Goal: Find specific page/section: Find specific page/section

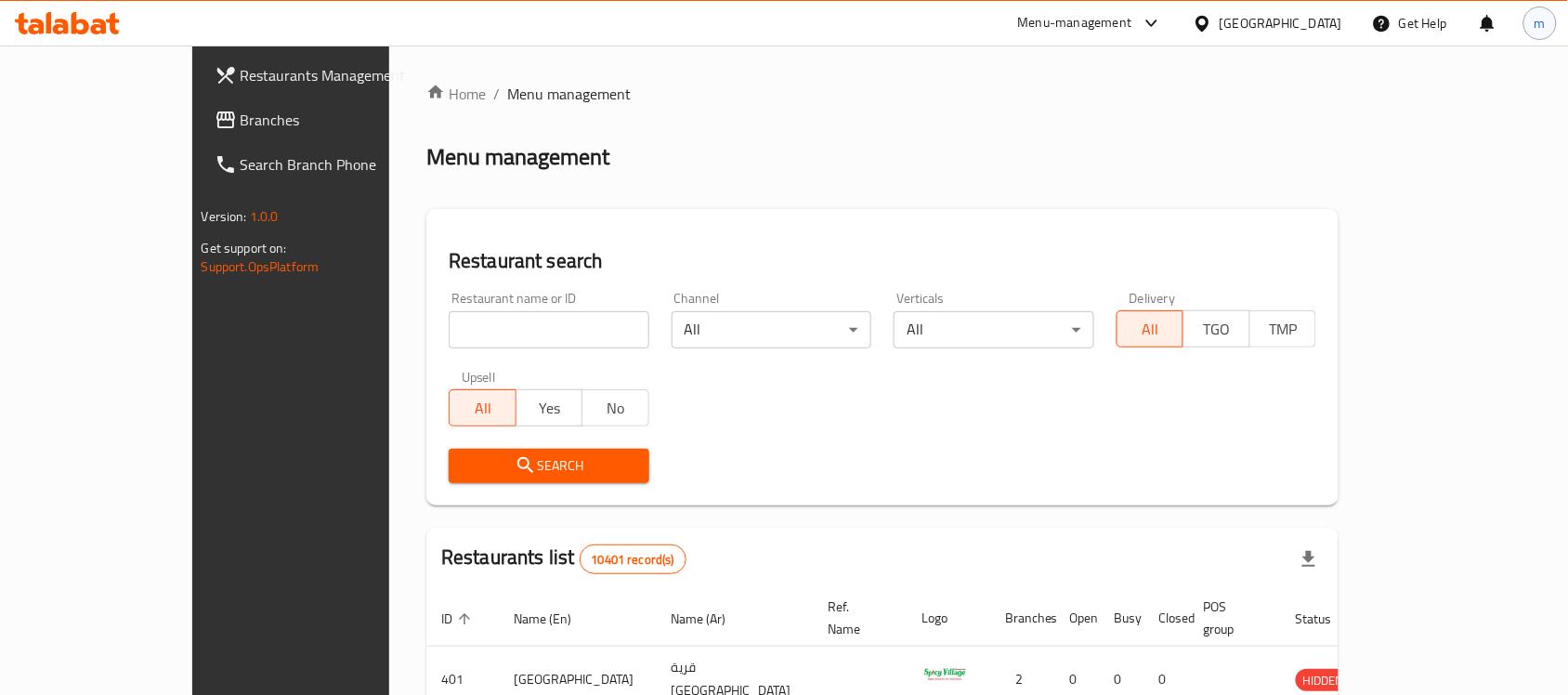
click at [1528, 28] on div "m" at bounding box center [1540, 24] width 33 height 33
click at [1119, 163] on div "Menu management" at bounding box center [882, 157] width 912 height 30
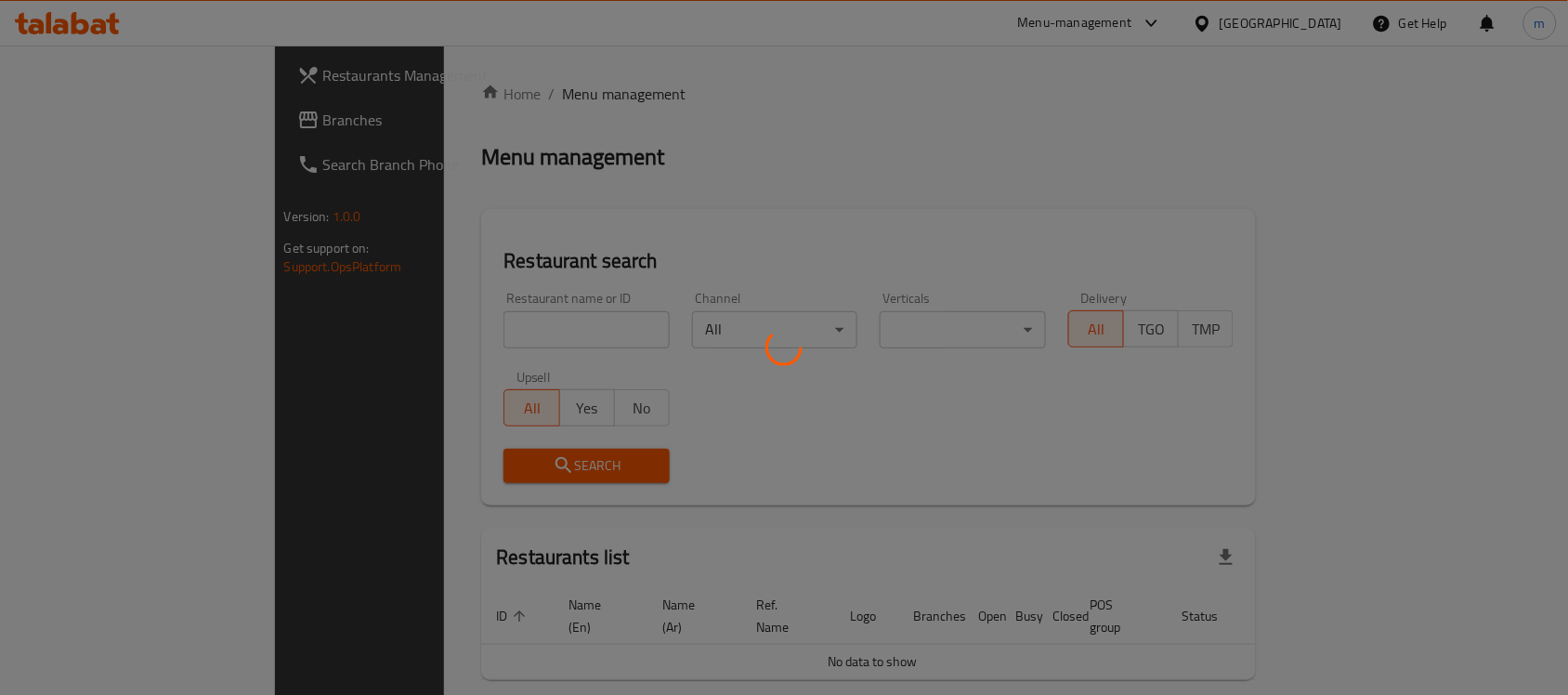
click at [714, 168] on div at bounding box center [784, 348] width 1568 height 695
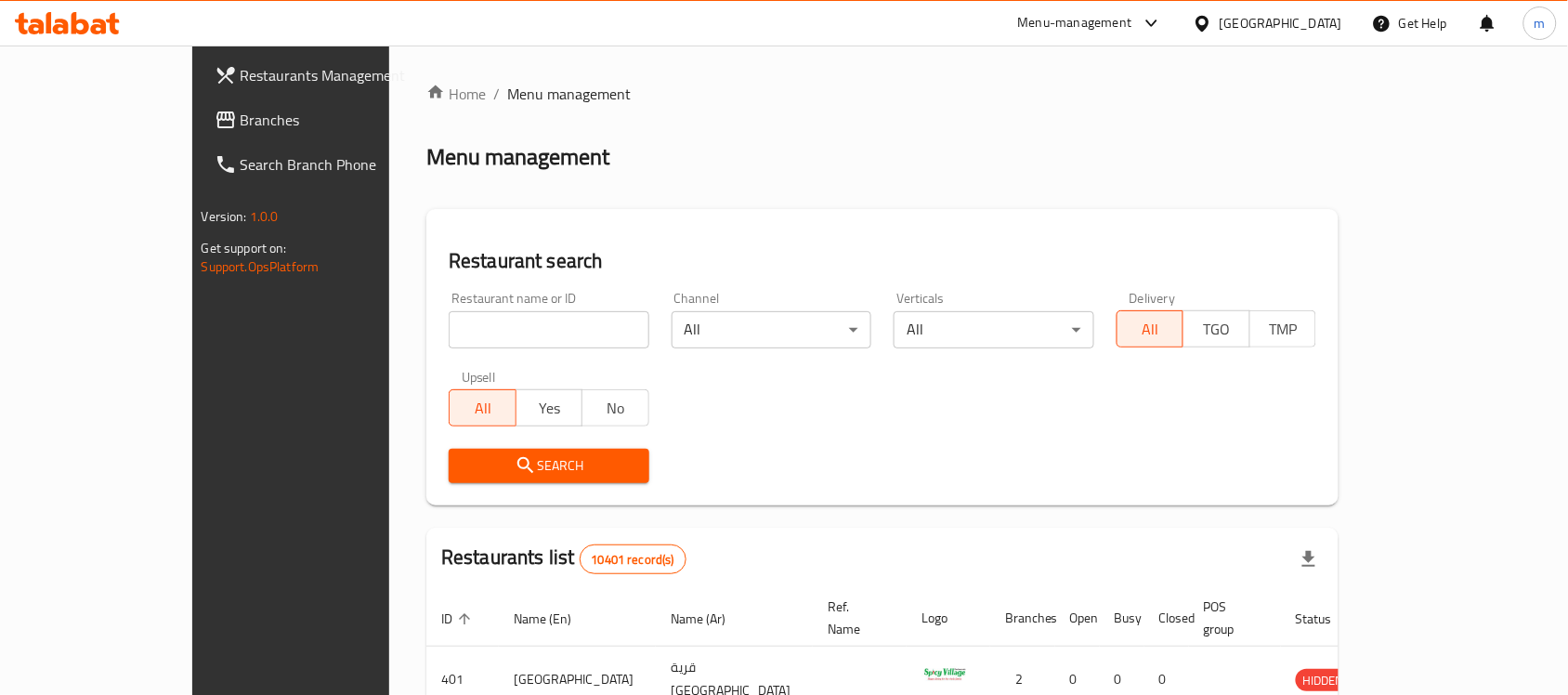
click at [42, 12] on icon at bounding box center [67, 23] width 105 height 23
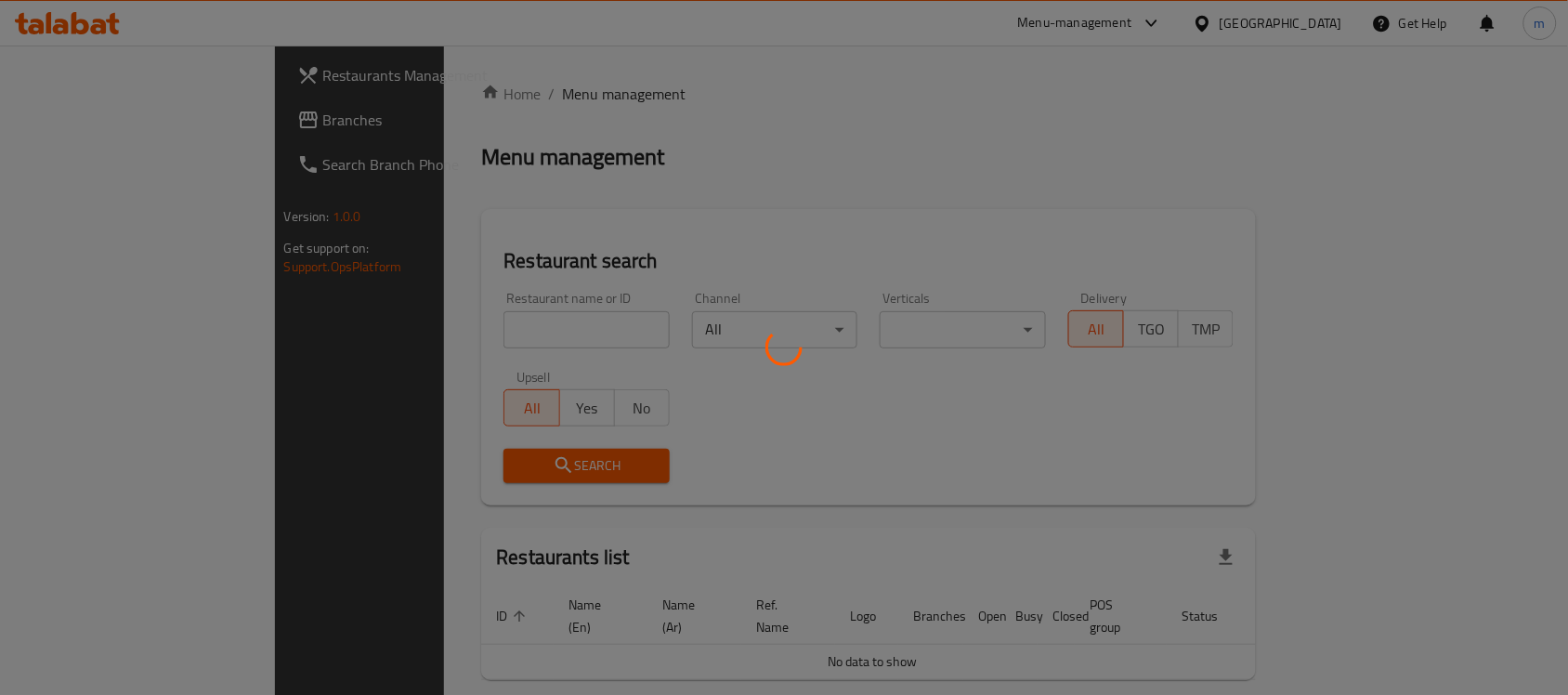
click at [744, 222] on div at bounding box center [784, 348] width 1568 height 695
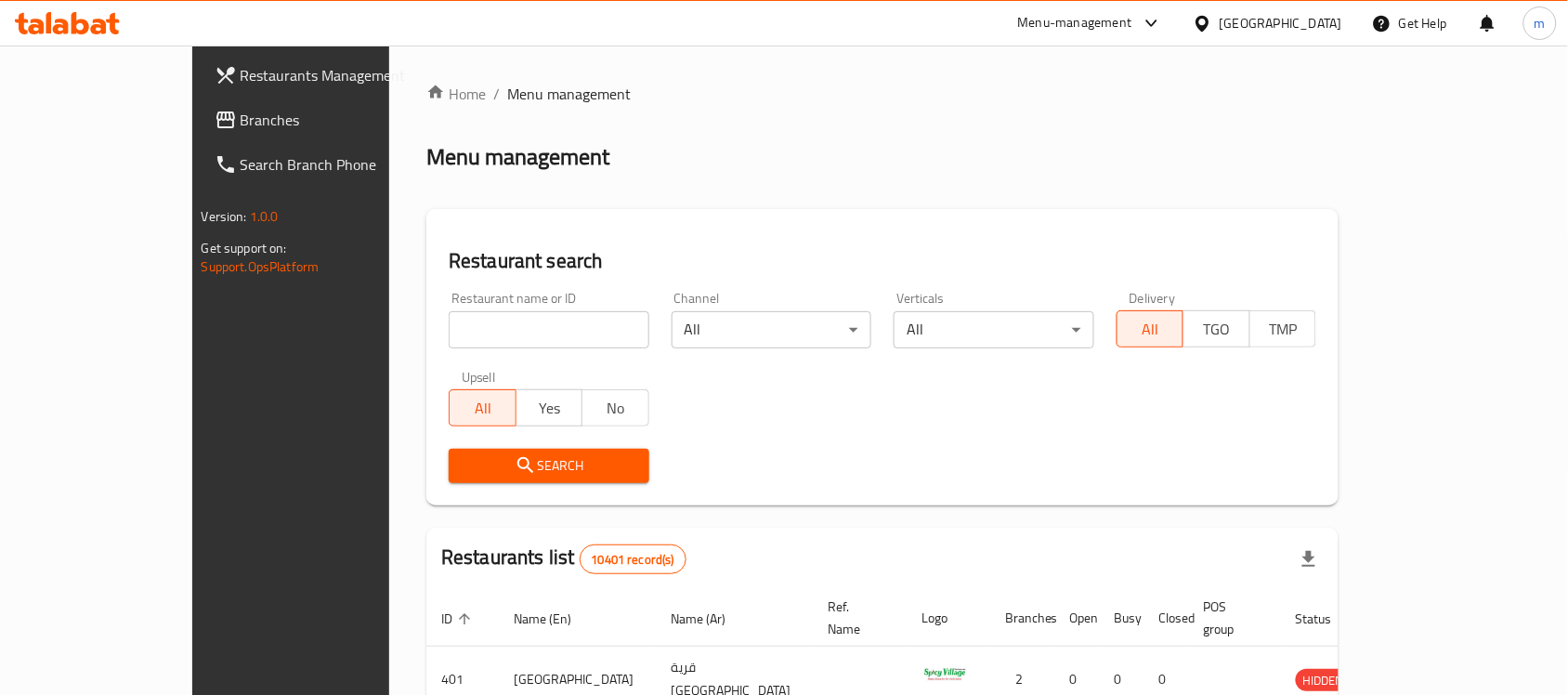
click at [744, 222] on div "Restaurant search Restaurant name or ID Restaurant name or ID Channel All ​ Ver…" at bounding box center [882, 356] width 912 height 296
